Goal: Information Seeking & Learning: Learn about a topic

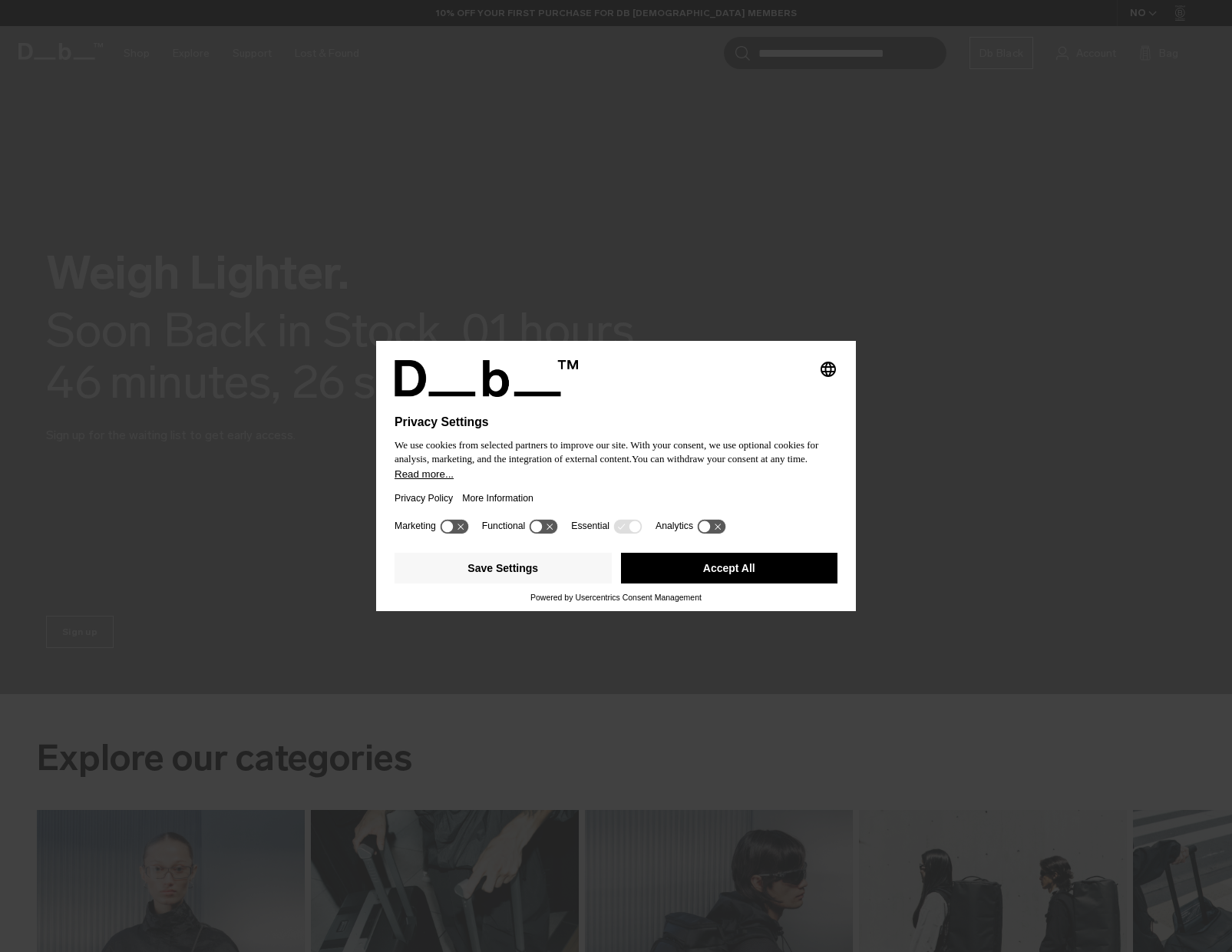
click at [741, 582] on button "Accept All" at bounding box center [730, 568] width 217 height 31
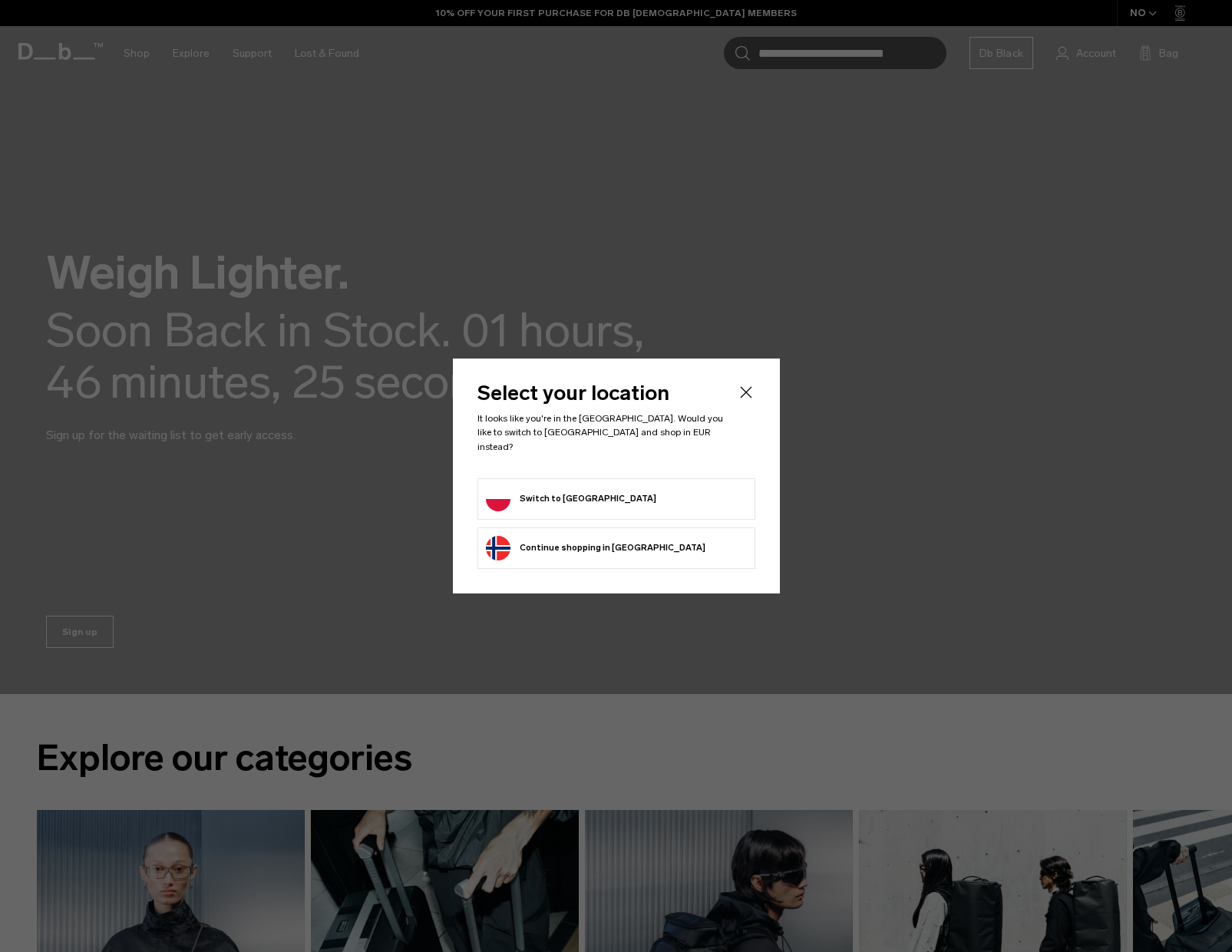
click at [600, 501] on form "Switch to [GEOGRAPHIC_DATA]" at bounding box center [616, 498] width 261 height 24
click at [567, 499] on button "Switch to [GEOGRAPHIC_DATA]" at bounding box center [571, 498] width 171 height 24
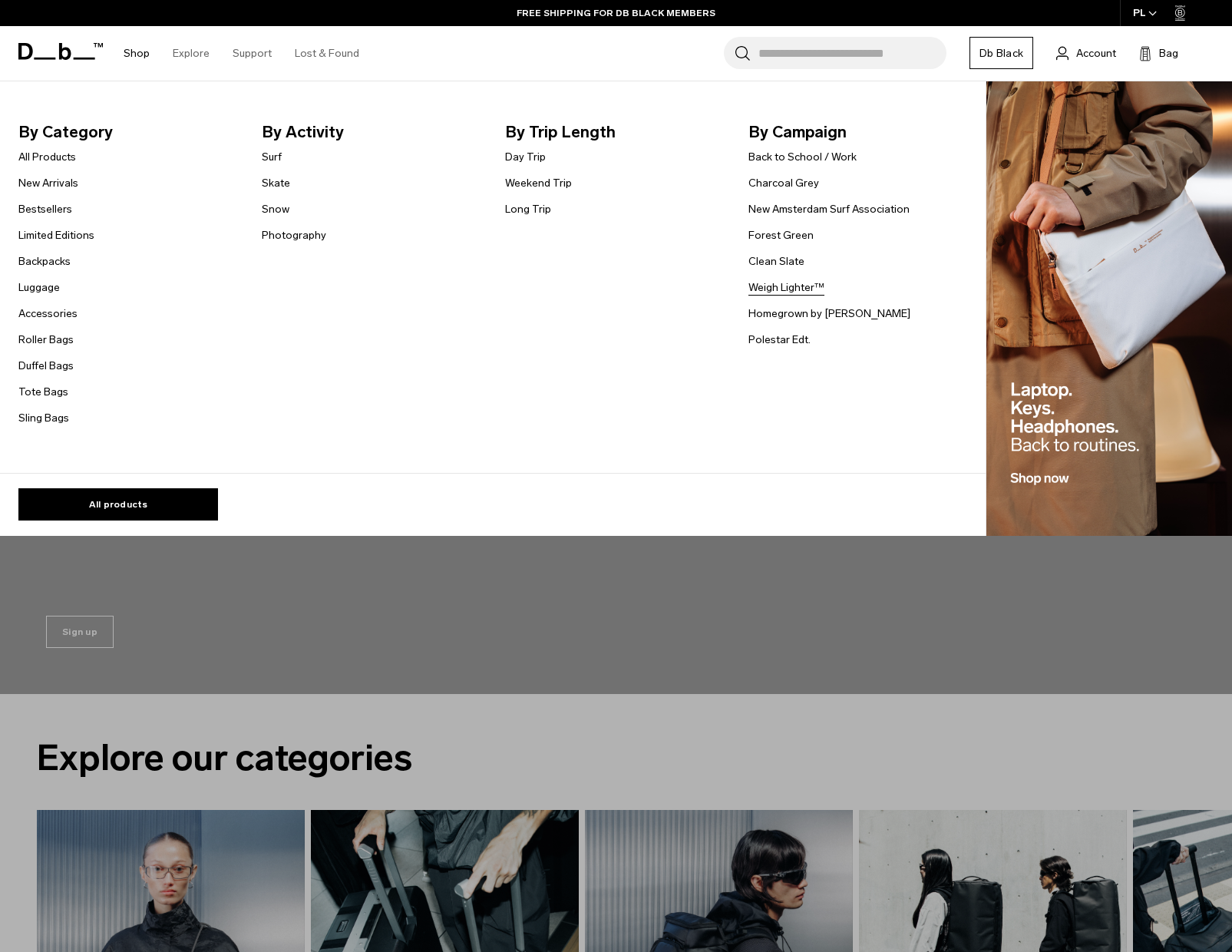
click at [784, 289] on link "Weigh Lighter™" at bounding box center [786, 287] width 76 height 17
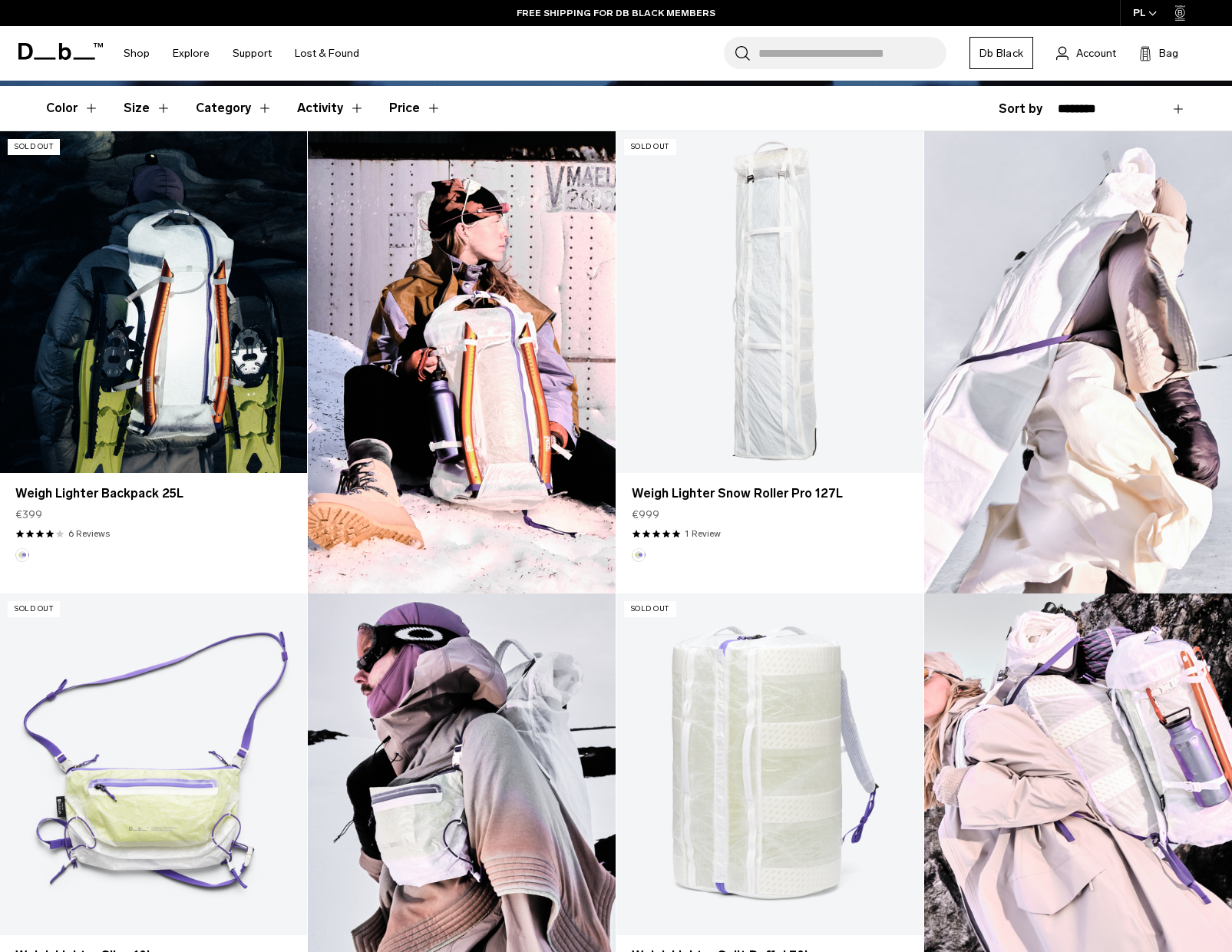
scroll to position [390, 0]
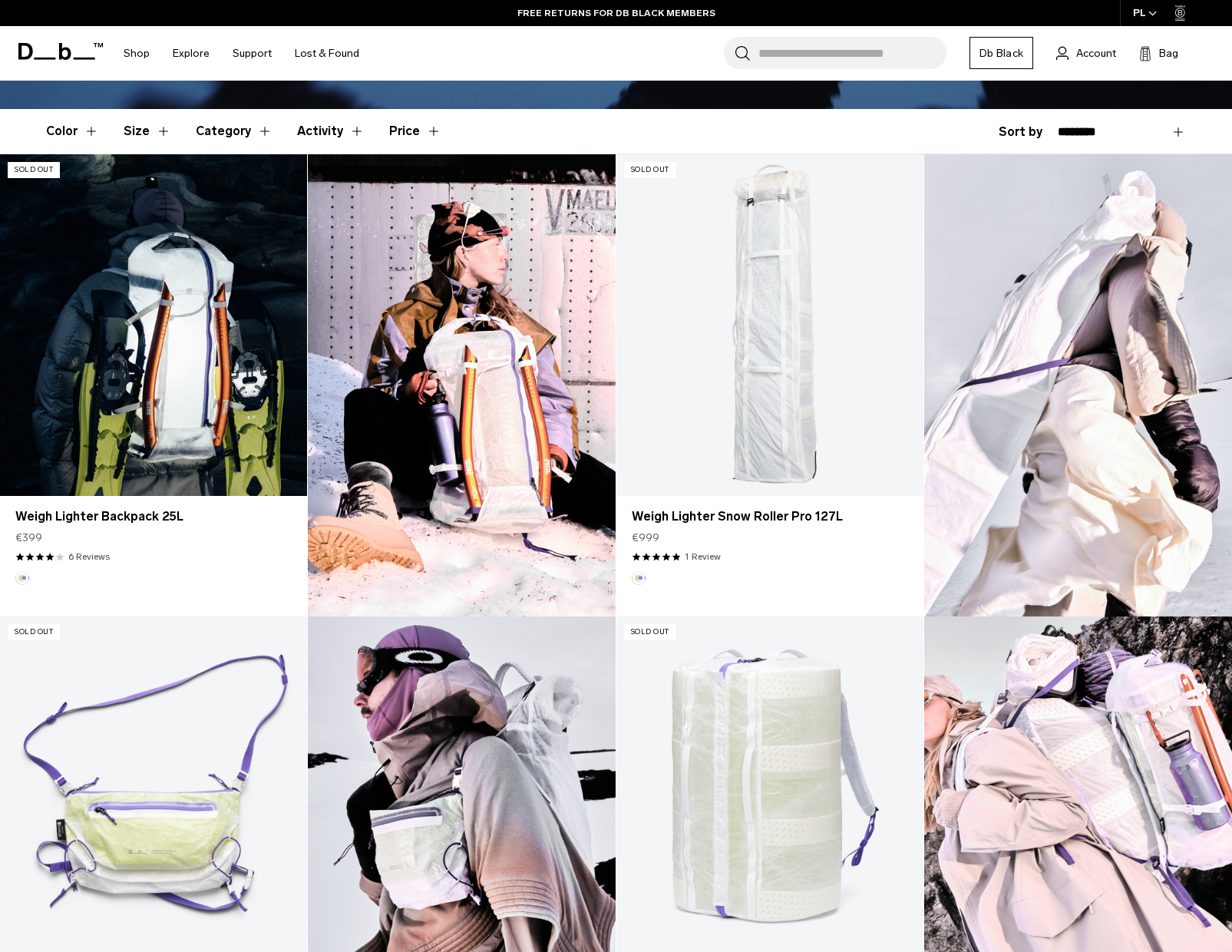
click at [211, 407] on link "Weigh Lighter Backpack 25L" at bounding box center [153, 325] width 307 height 342
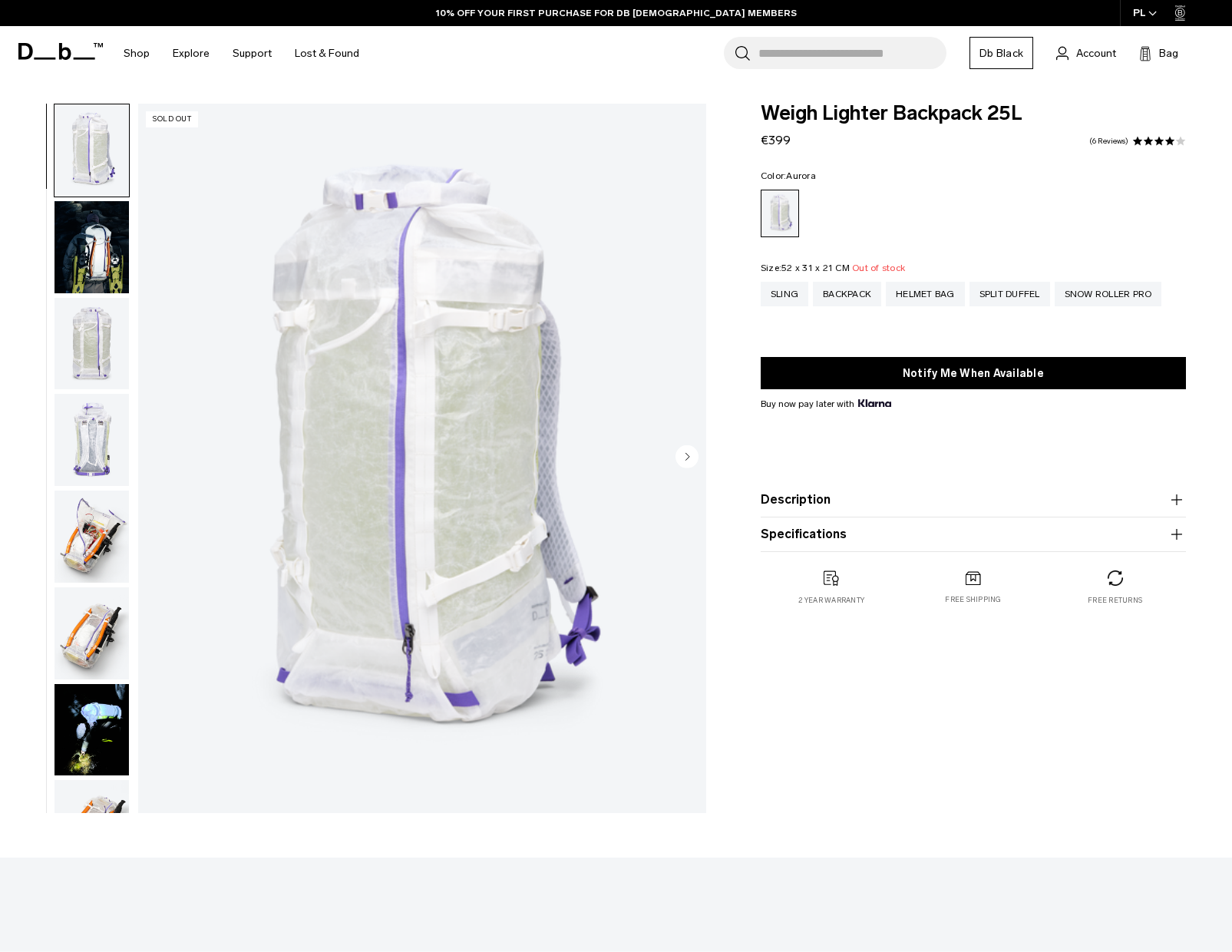
click at [97, 259] on img "button" at bounding box center [91, 247] width 75 height 92
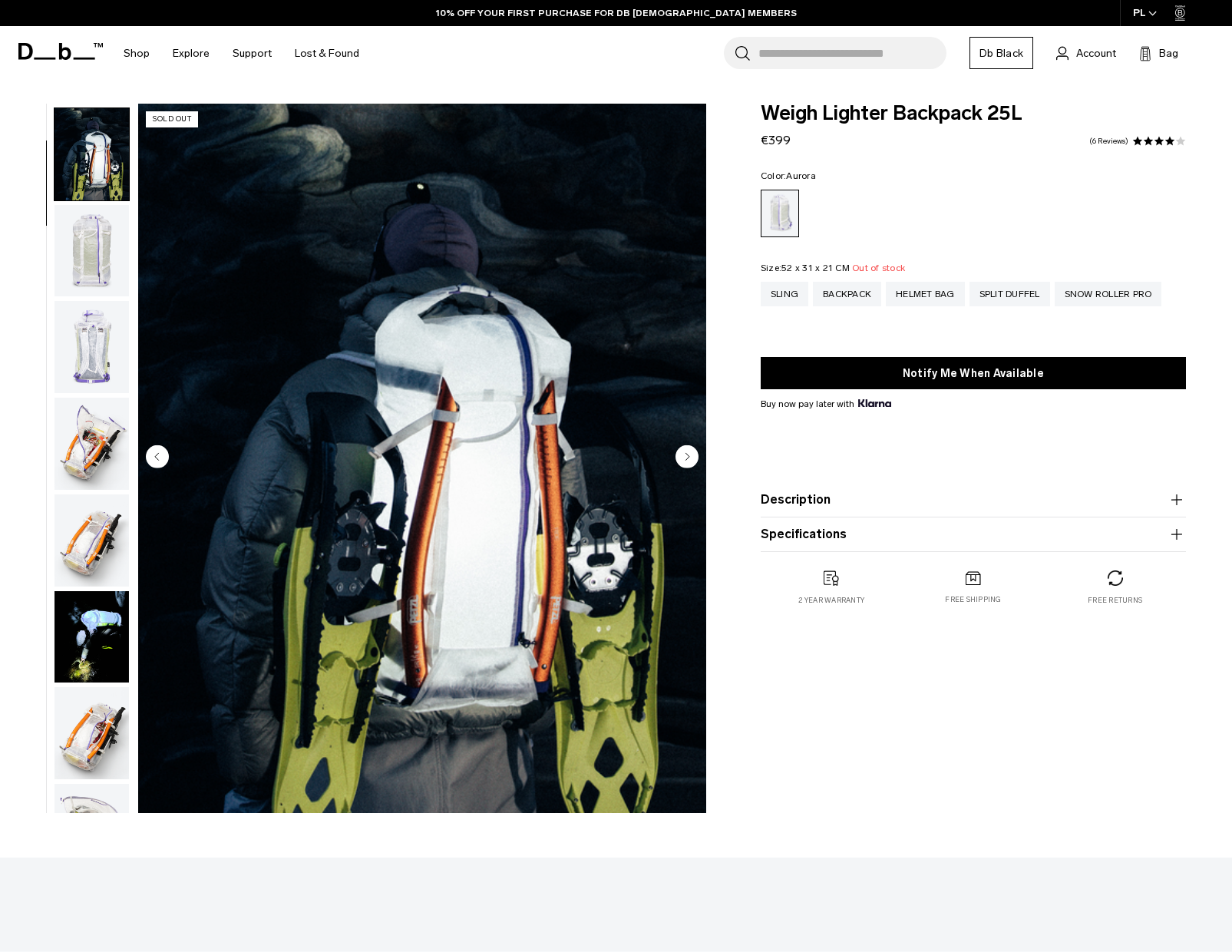
scroll to position [97, 0]
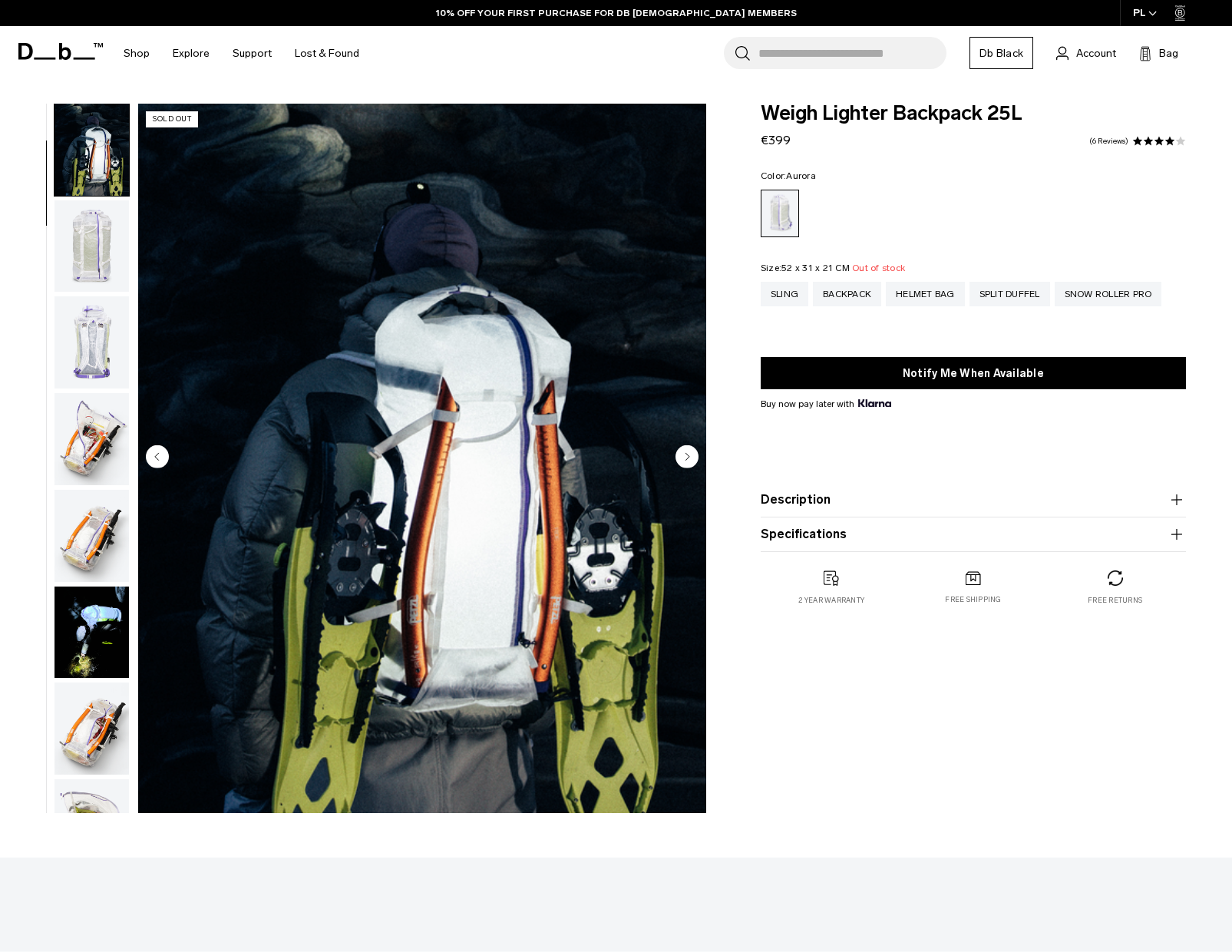
click at [685, 451] on circle "Next slide" at bounding box center [686, 456] width 23 height 23
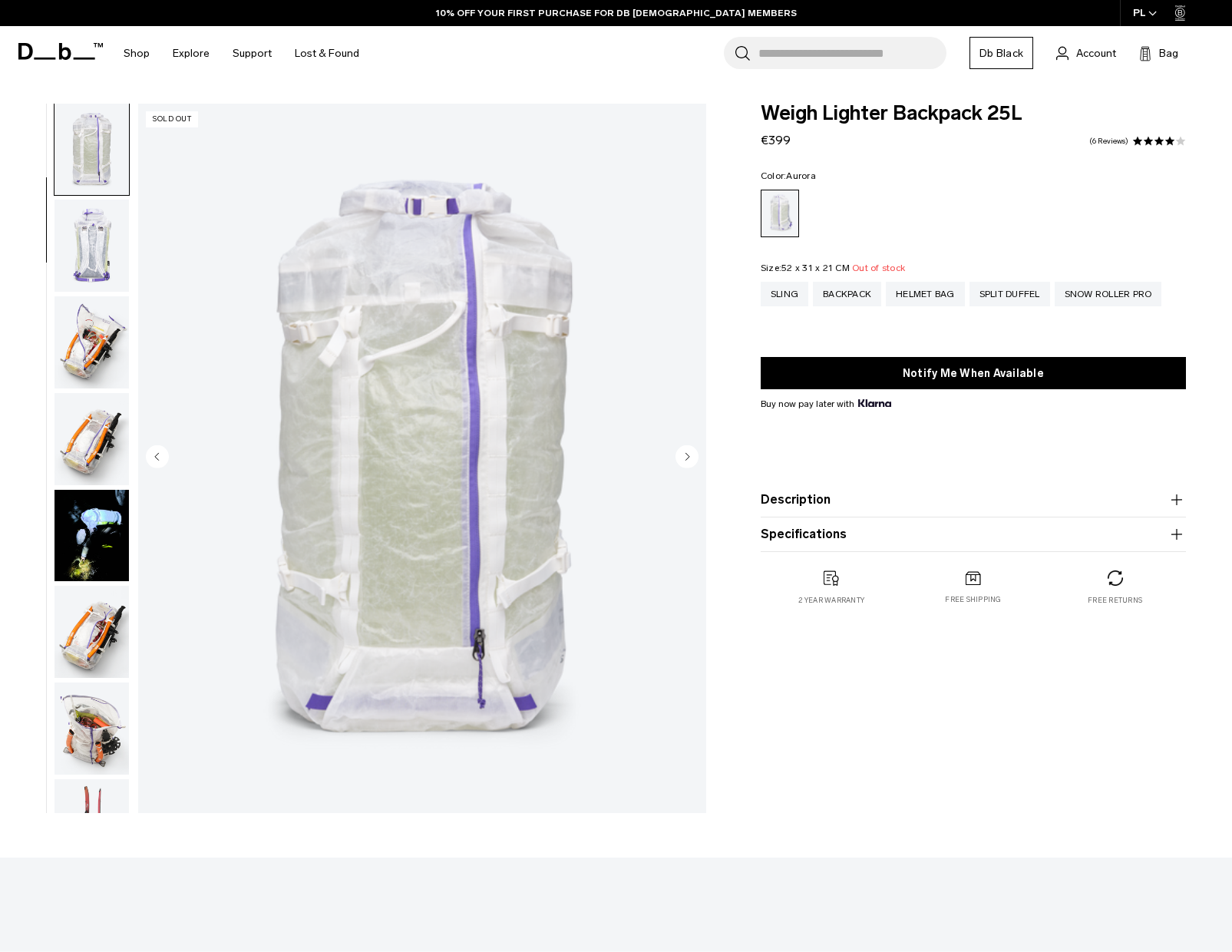
click at [685, 451] on circle "Next slide" at bounding box center [686, 456] width 23 height 23
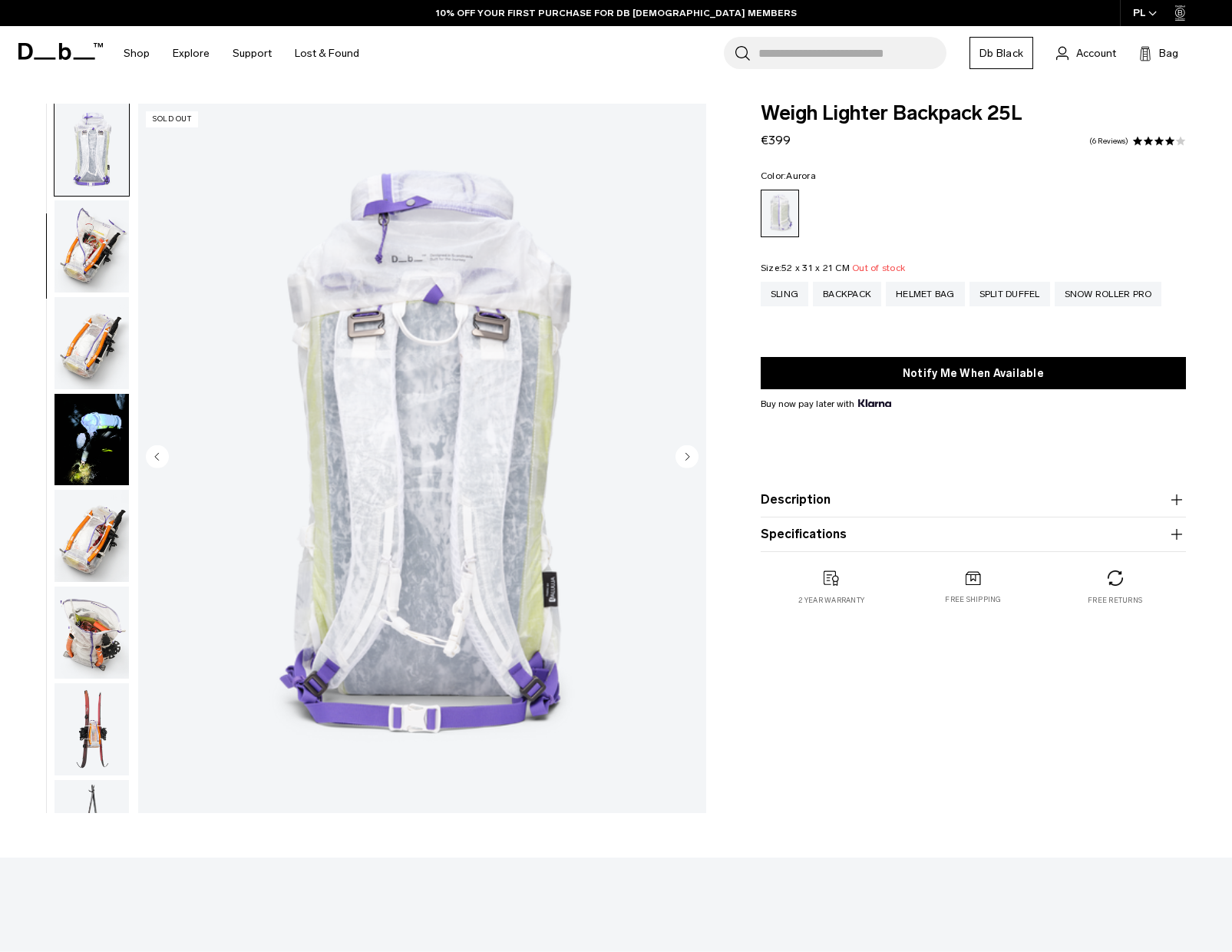
scroll to position [292, 0]
click at [685, 451] on circle "Next slide" at bounding box center [686, 456] width 23 height 23
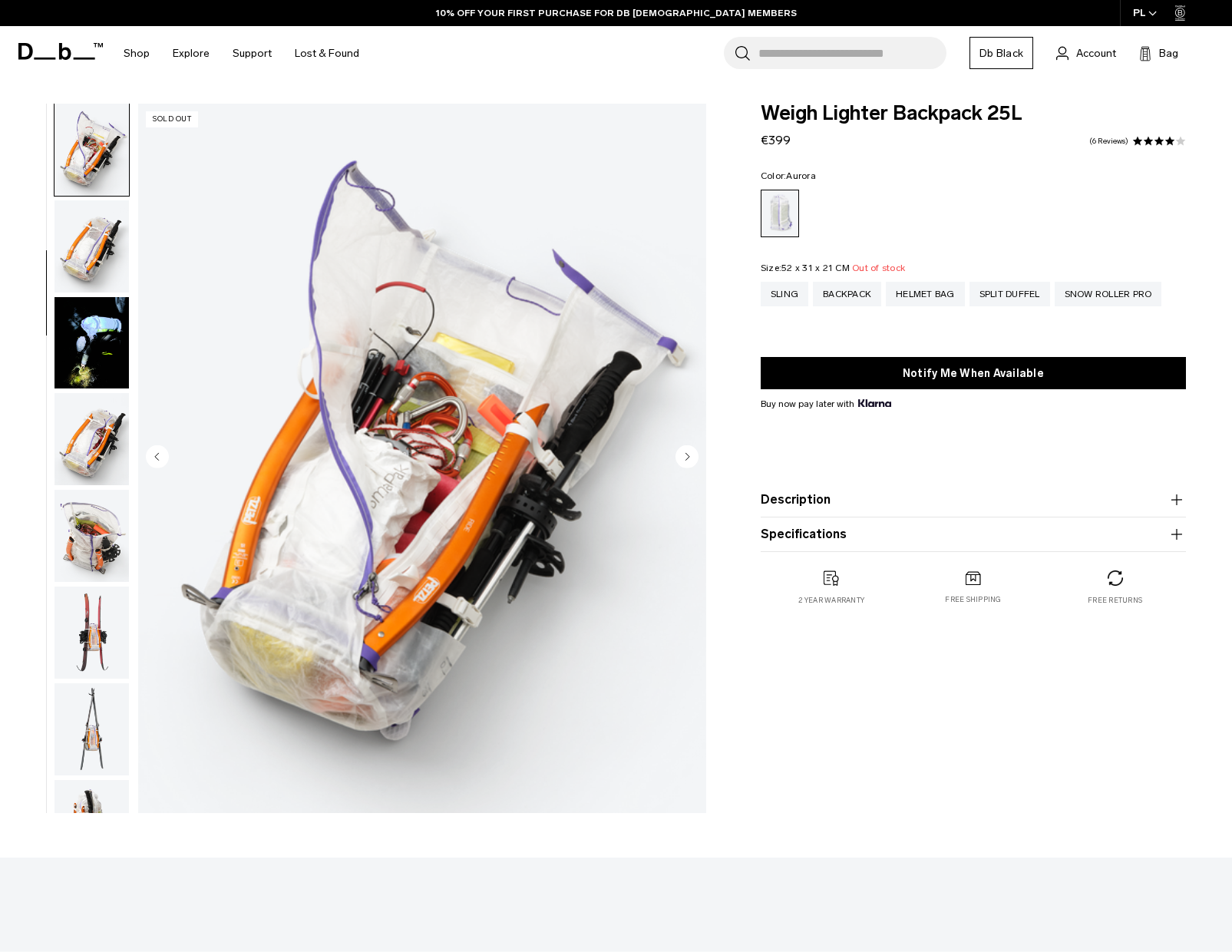
scroll to position [389, 0]
click at [685, 451] on circle "Next slide" at bounding box center [686, 456] width 23 height 23
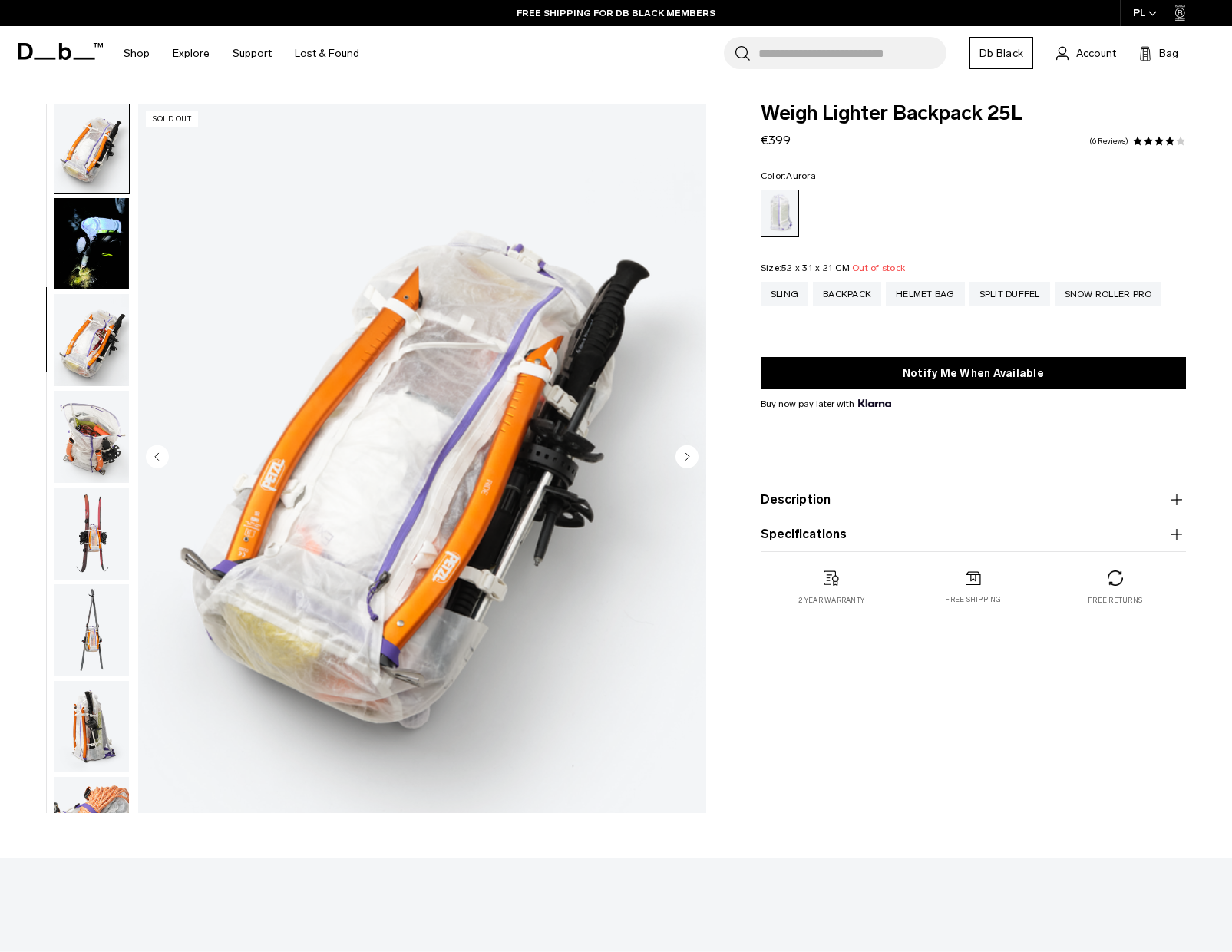
scroll to position [487, 0]
click at [685, 451] on circle "Next slide" at bounding box center [686, 456] width 23 height 23
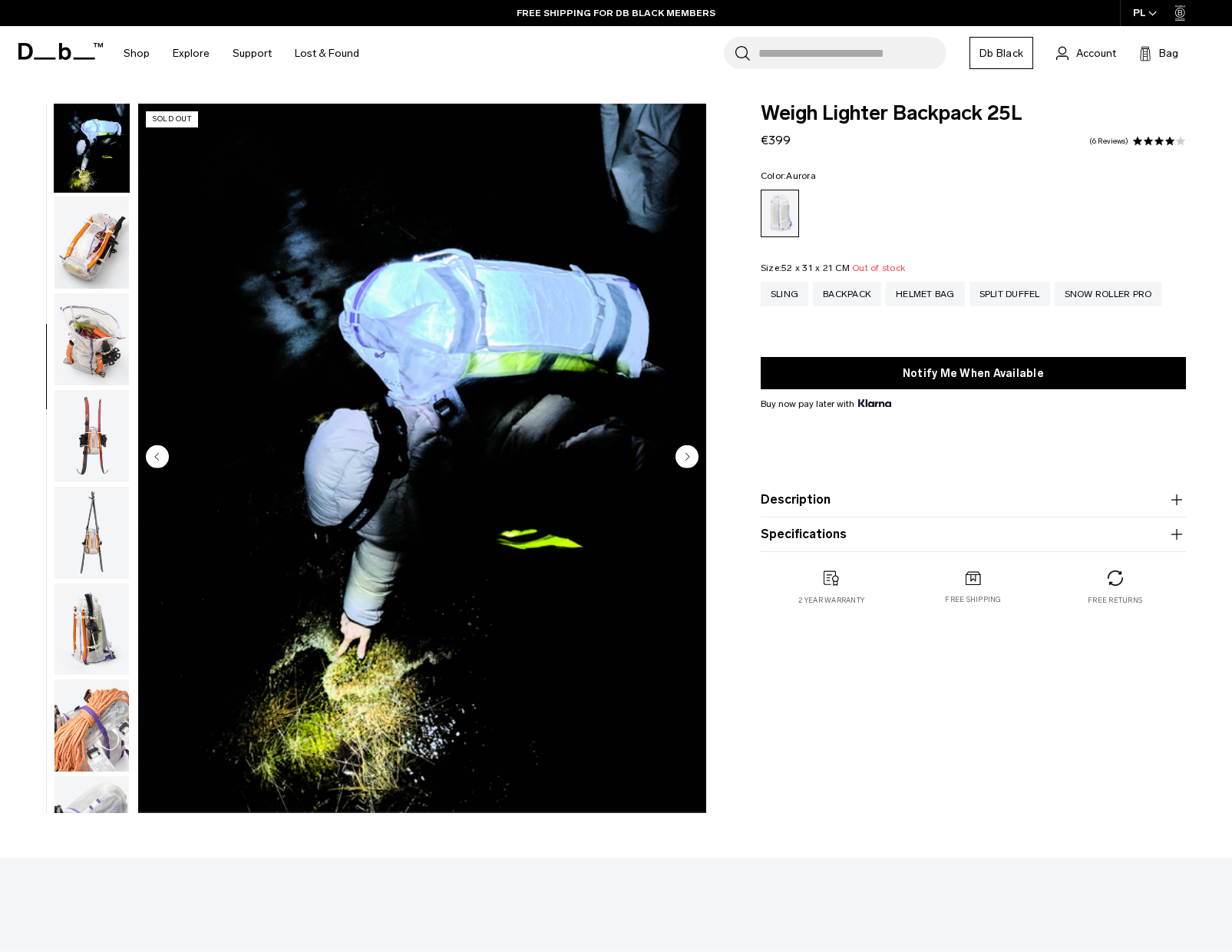
click at [685, 451] on circle "Next slide" at bounding box center [686, 456] width 23 height 23
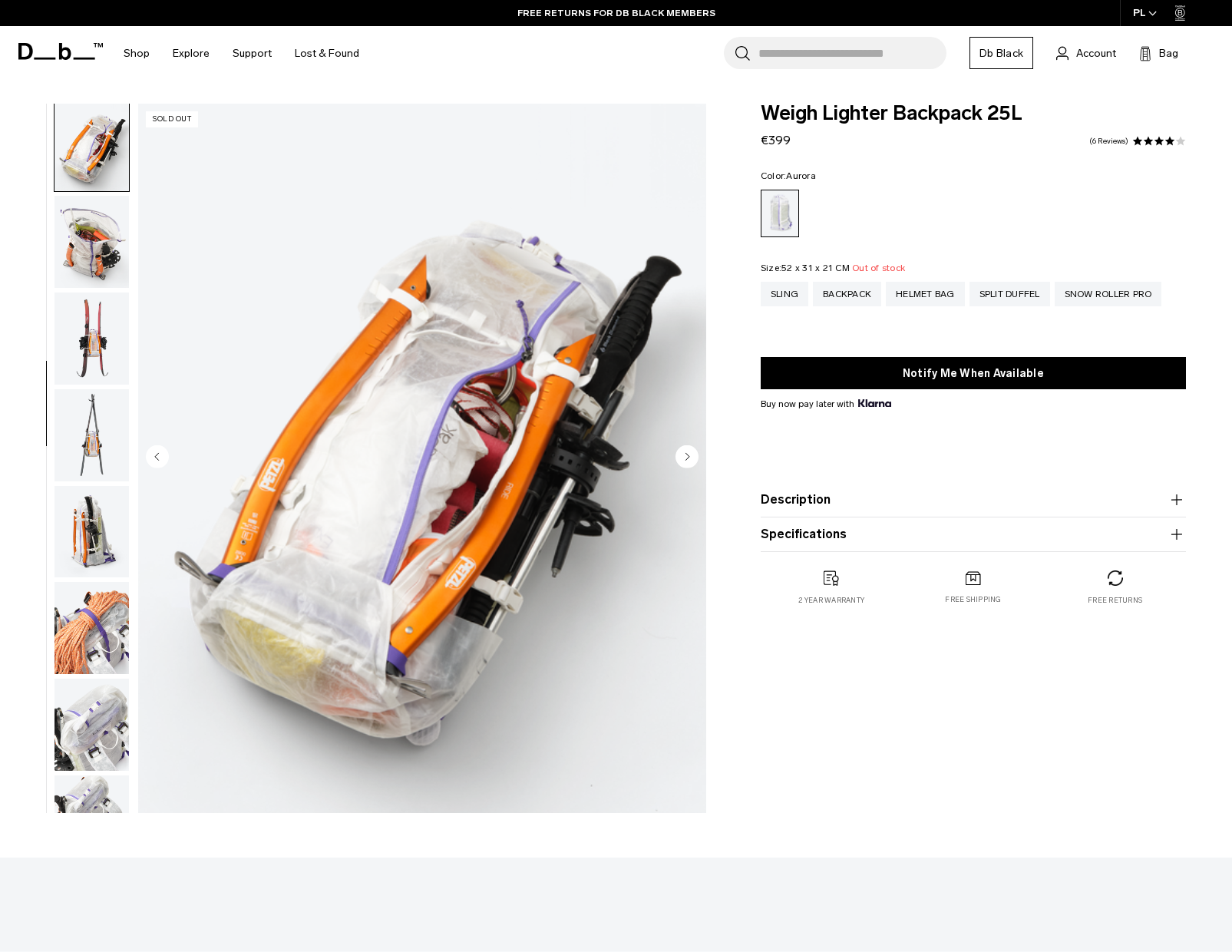
click at [685, 451] on circle "Next slide" at bounding box center [686, 456] width 23 height 23
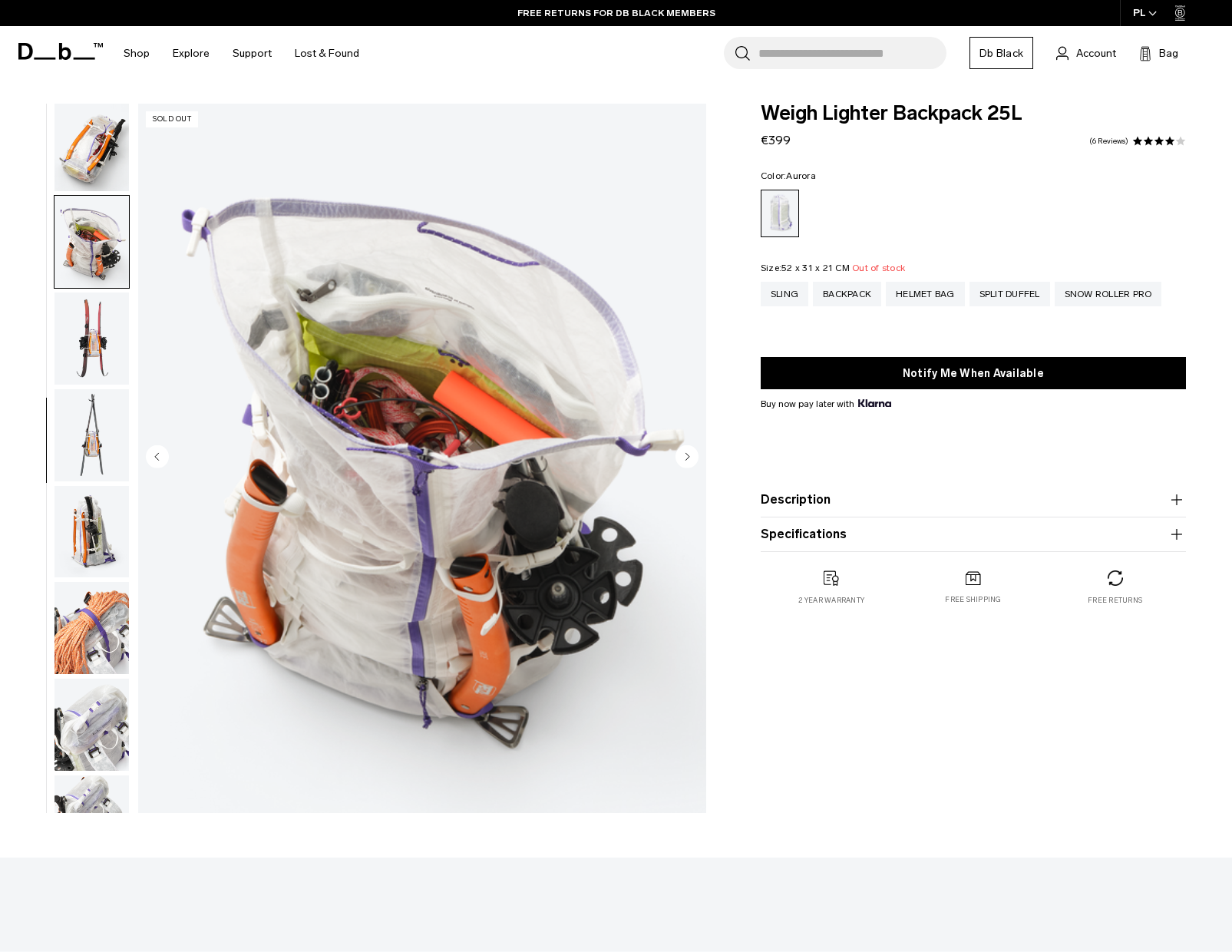
scroll to position [778, 0]
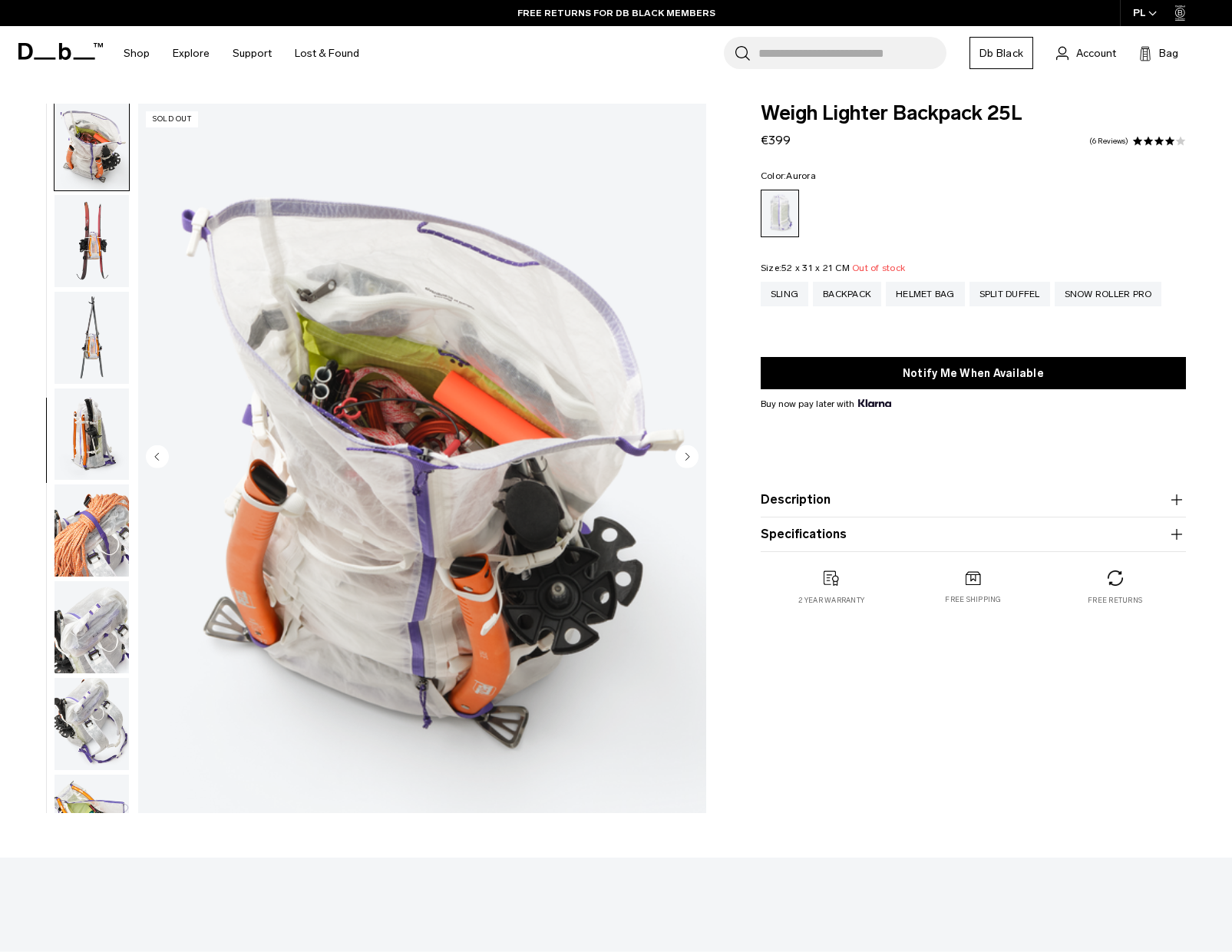
click at [685, 451] on circle "Next slide" at bounding box center [686, 456] width 23 height 23
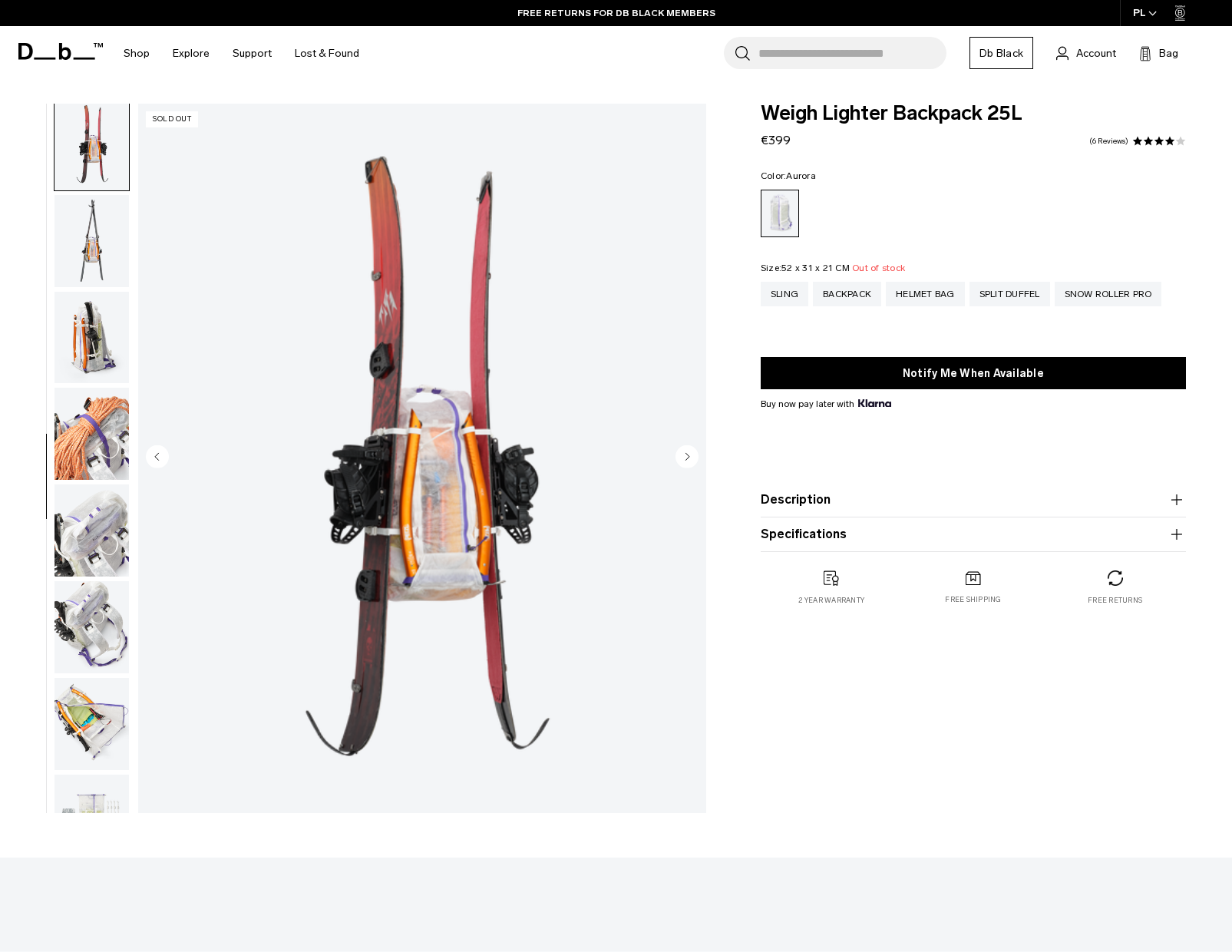
click at [685, 451] on circle "Next slide" at bounding box center [686, 456] width 23 height 23
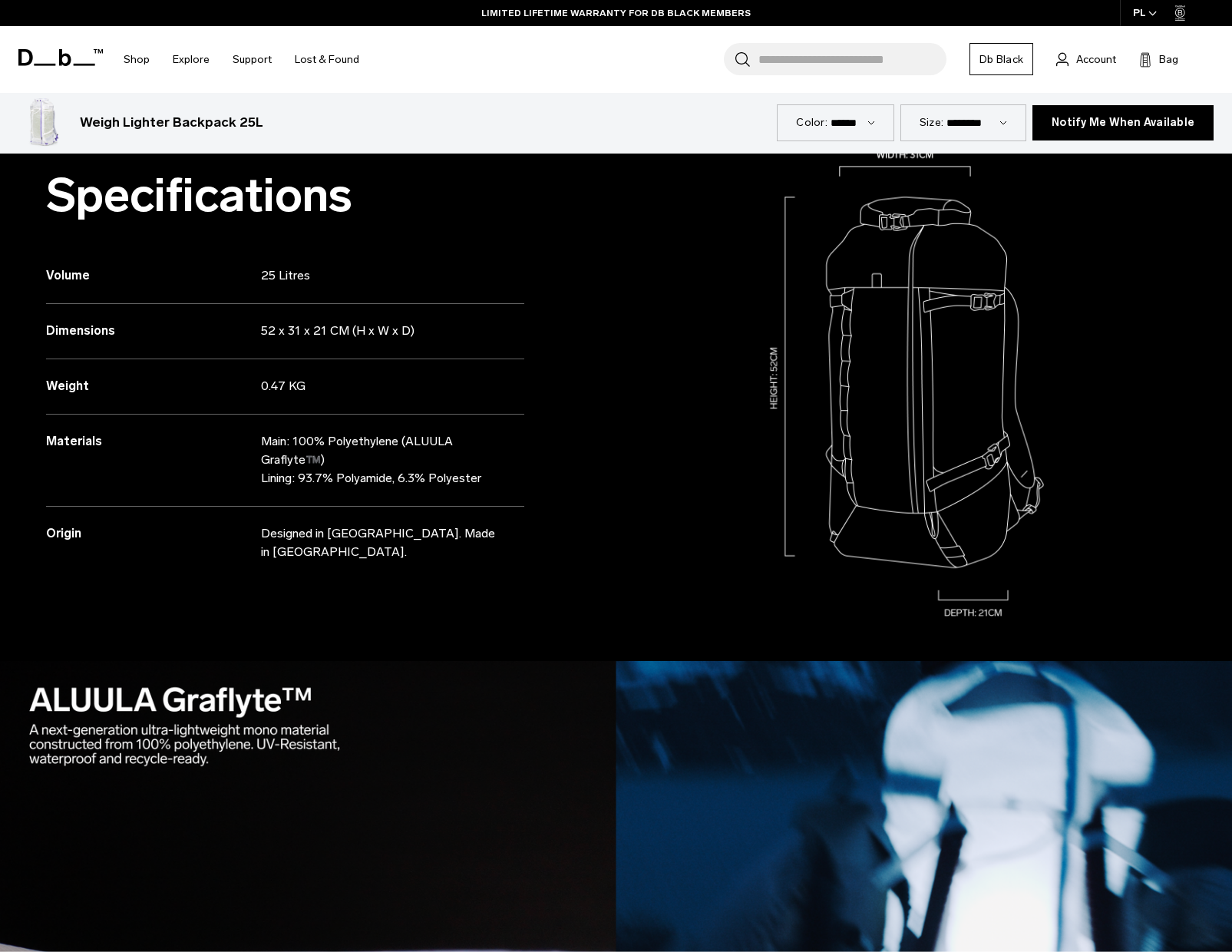
scroll to position [1662, 0]
